Goal: Use online tool/utility: Use online tool/utility

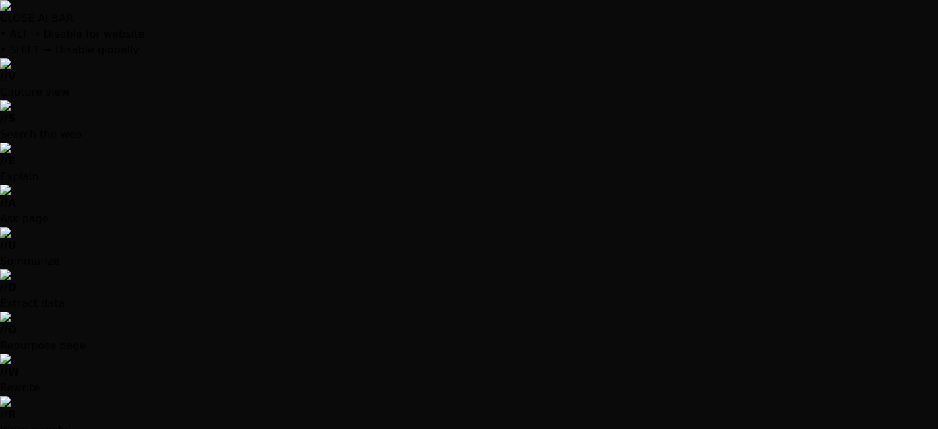
scroll to position [4838, 0]
drag, startPoint x: 187, startPoint y: 315, endPoint x: 115, endPoint y: 328, distance: 73.1
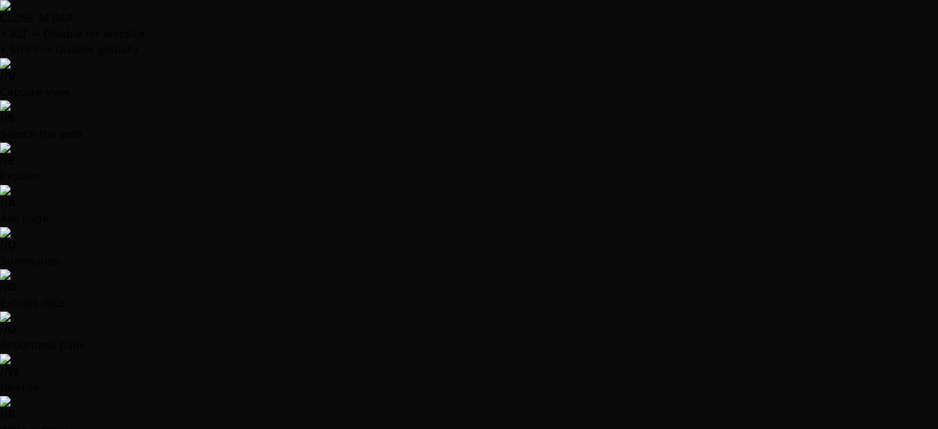
drag, startPoint x: 136, startPoint y: 310, endPoint x: 129, endPoint y: 313, distance: 7.4
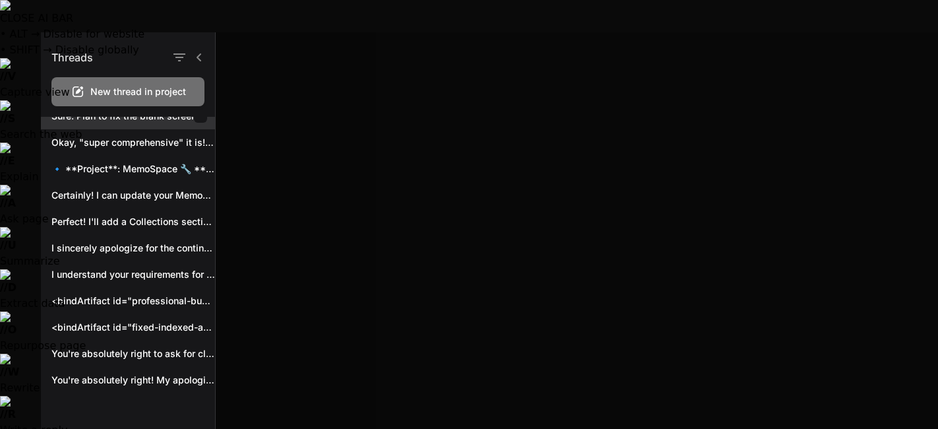
scroll to position [0, 0]
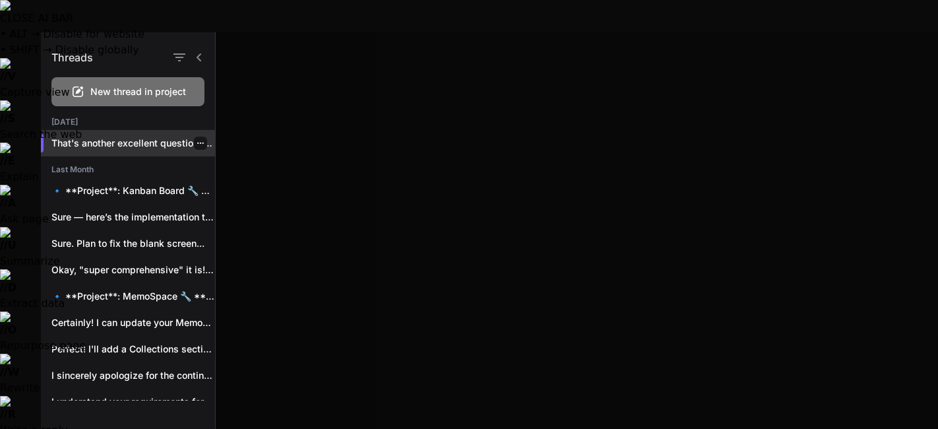
click at [197, 140] on icon "button" at bounding box center [201, 143] width 8 height 8
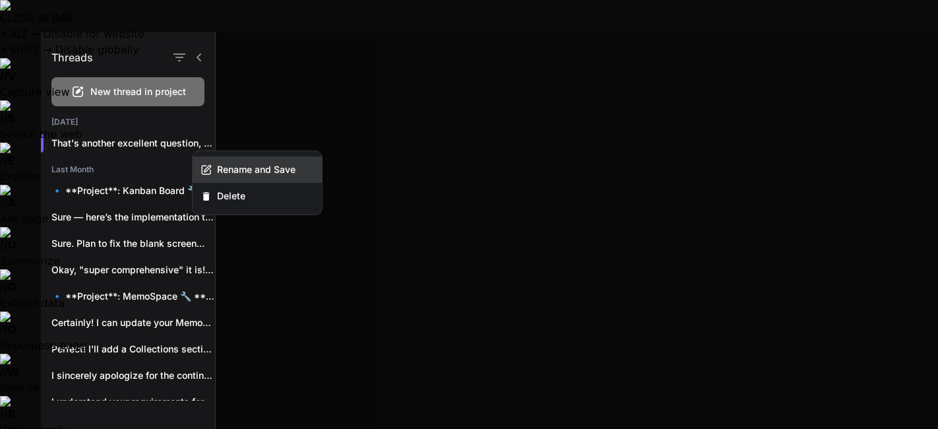
click at [277, 173] on span "Rename and Save" at bounding box center [256, 169] width 78 height 13
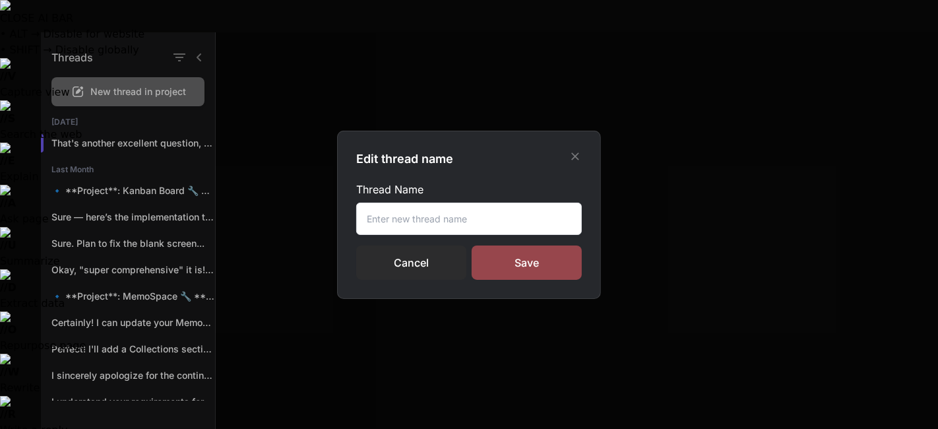
click at [570, 155] on icon at bounding box center [575, 156] width 13 height 13
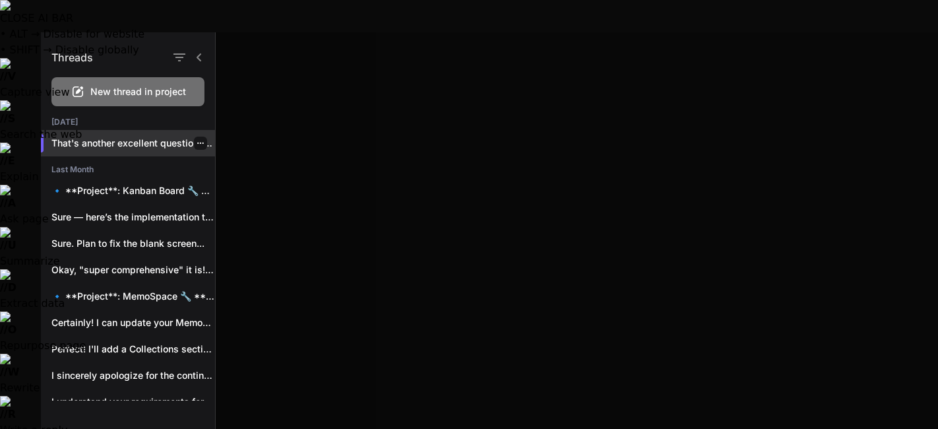
click at [149, 153] on div "That's another excellent question, and I..." at bounding box center [128, 143] width 174 height 26
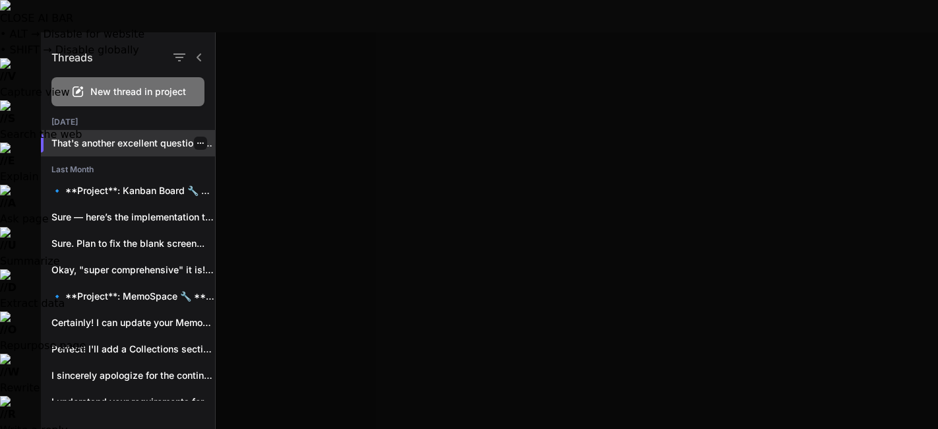
click at [199, 140] on icon "button" at bounding box center [201, 143] width 8 height 8
click at [616, 117] on div at bounding box center [577, 230] width 722 height 396
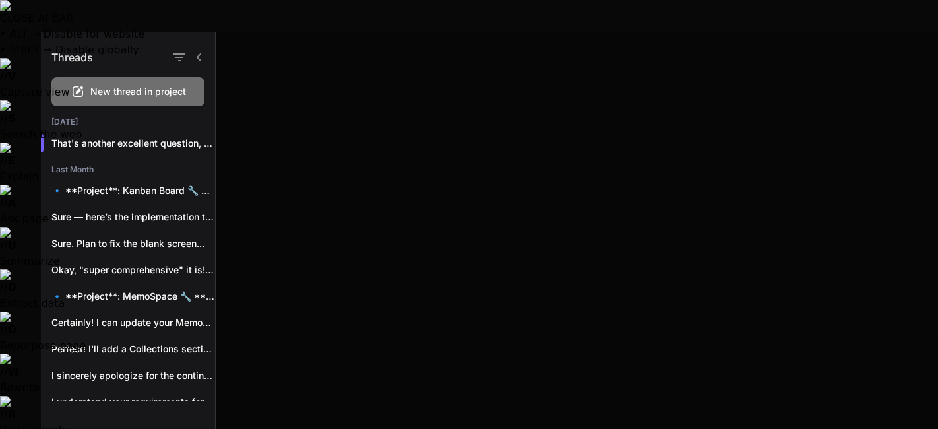
click at [554, 186] on div at bounding box center [577, 230] width 722 height 396
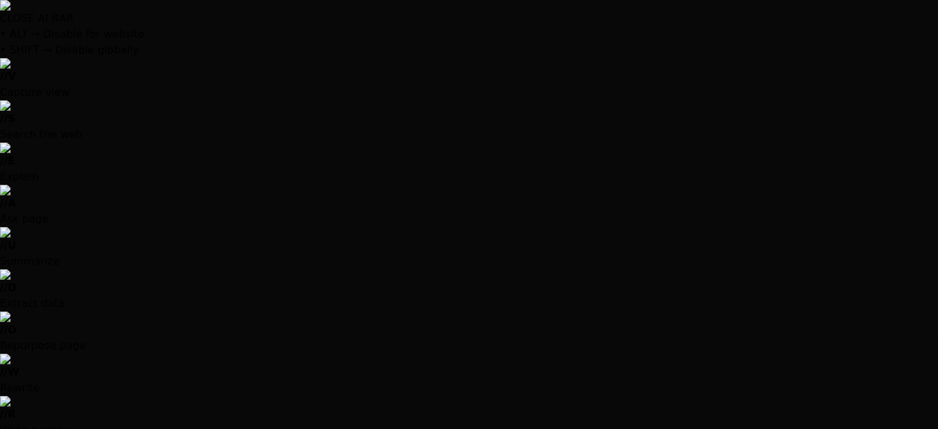
type textarea "x"
